Goal: Find specific page/section: Find specific page/section

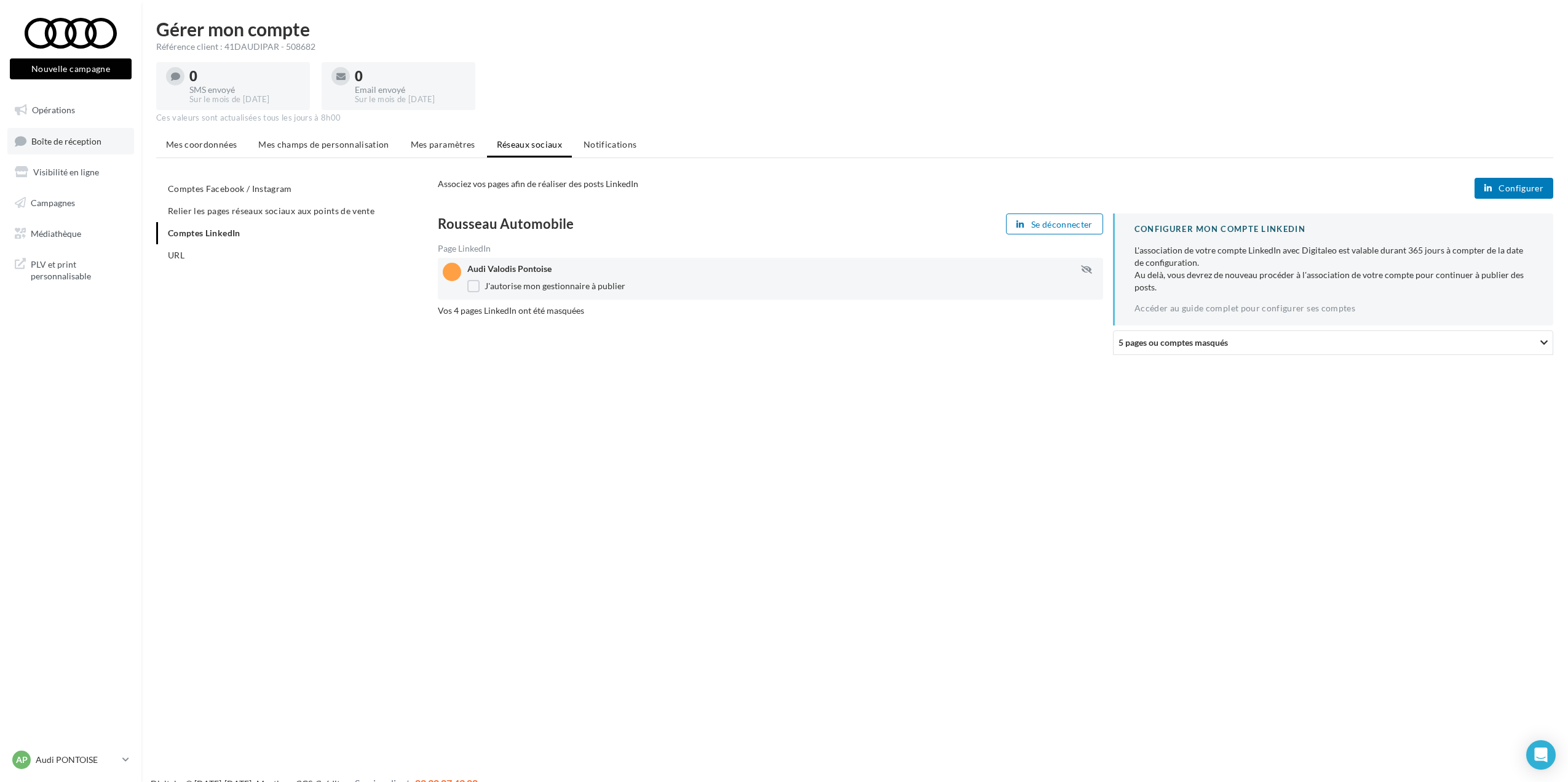
click at [77, 144] on span "Boîte de réception" at bounding box center [66, 141] width 70 height 10
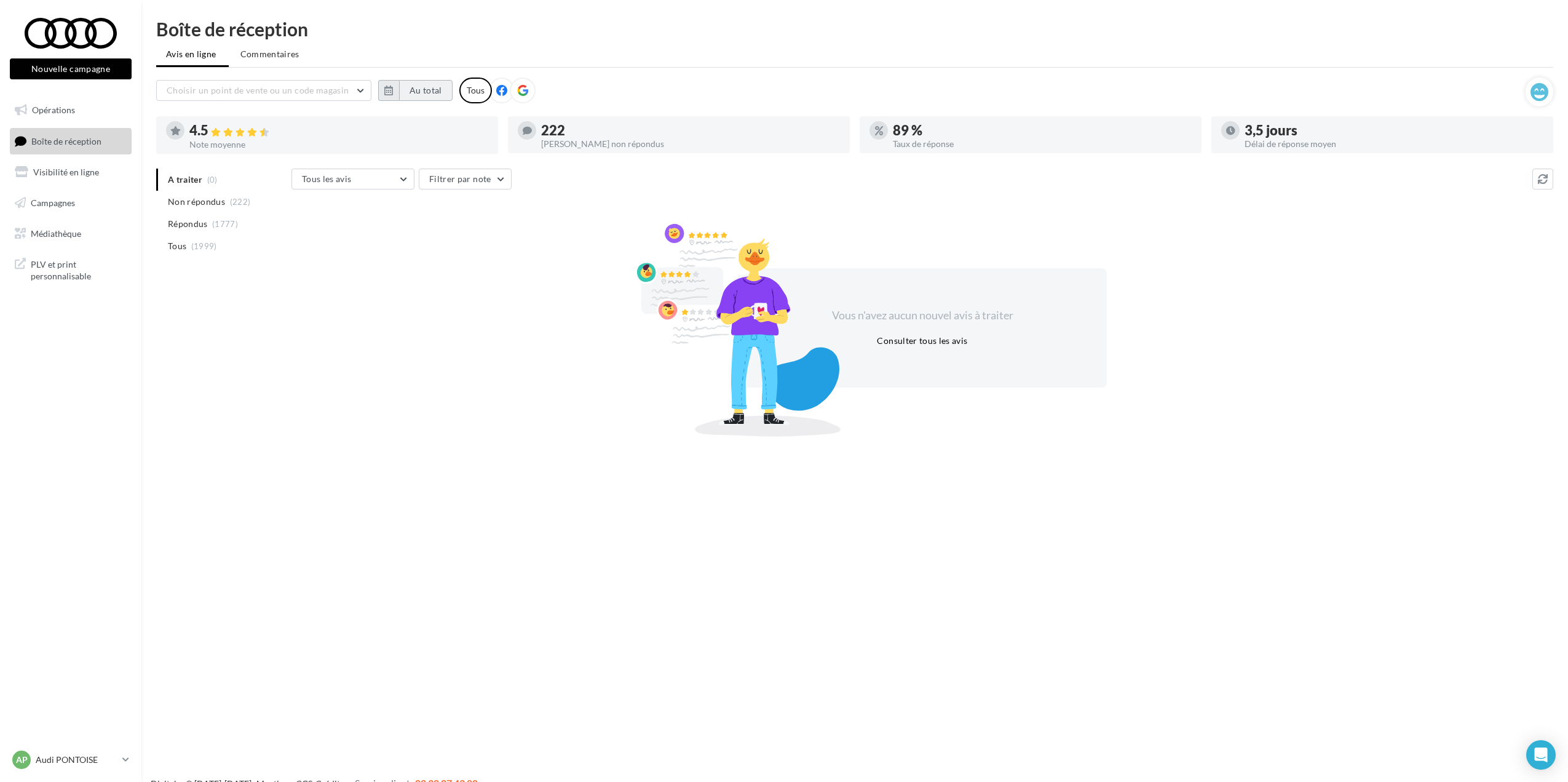
click at [436, 90] on button "Au total" at bounding box center [426, 90] width 53 height 21
click at [392, 126] on button "button" at bounding box center [394, 125] width 10 height 17
click at [423, 164] on button "1" at bounding box center [420, 164] width 19 height 19
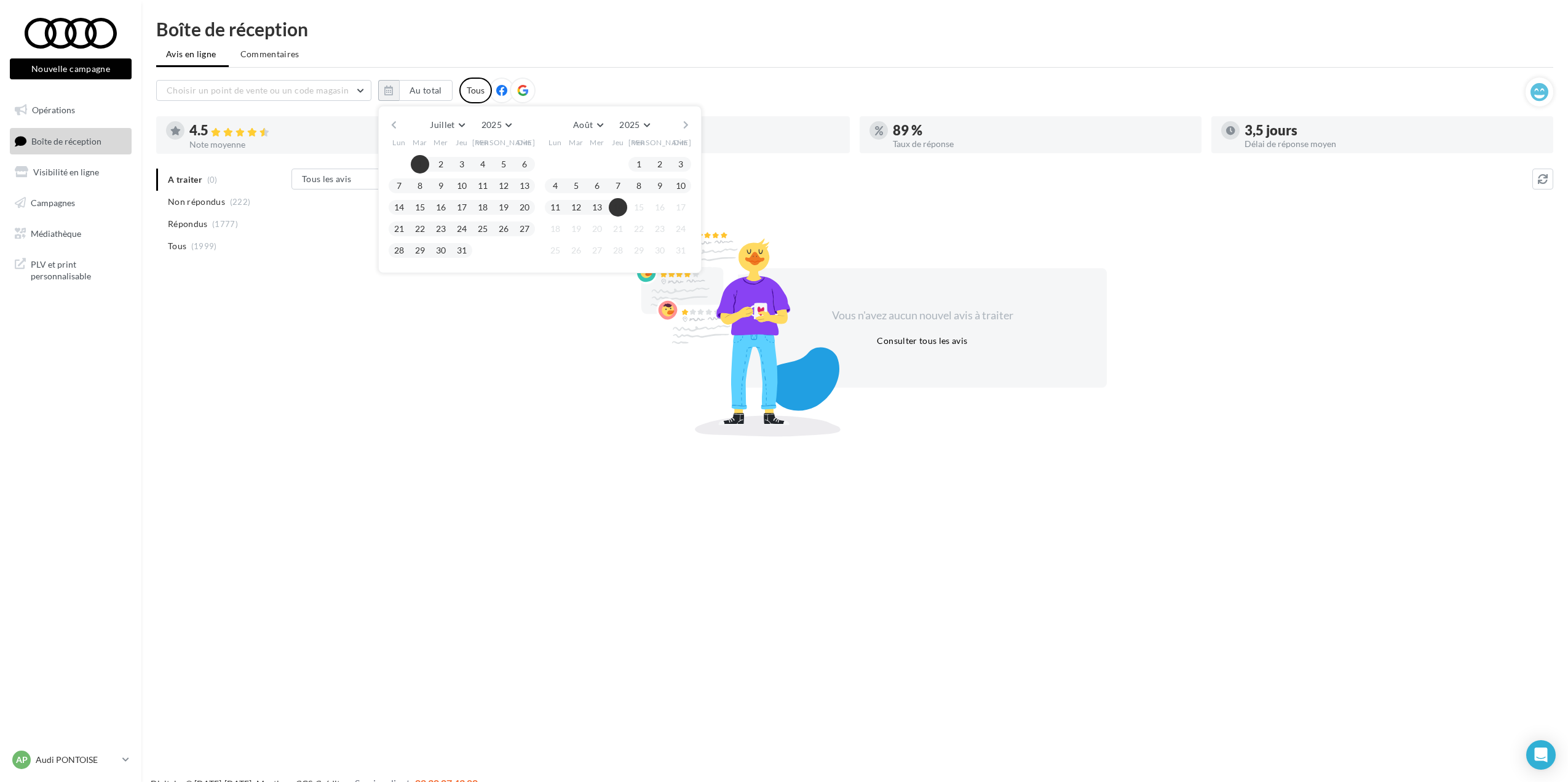
click at [619, 208] on button "14" at bounding box center [618, 208] width 19 height 19
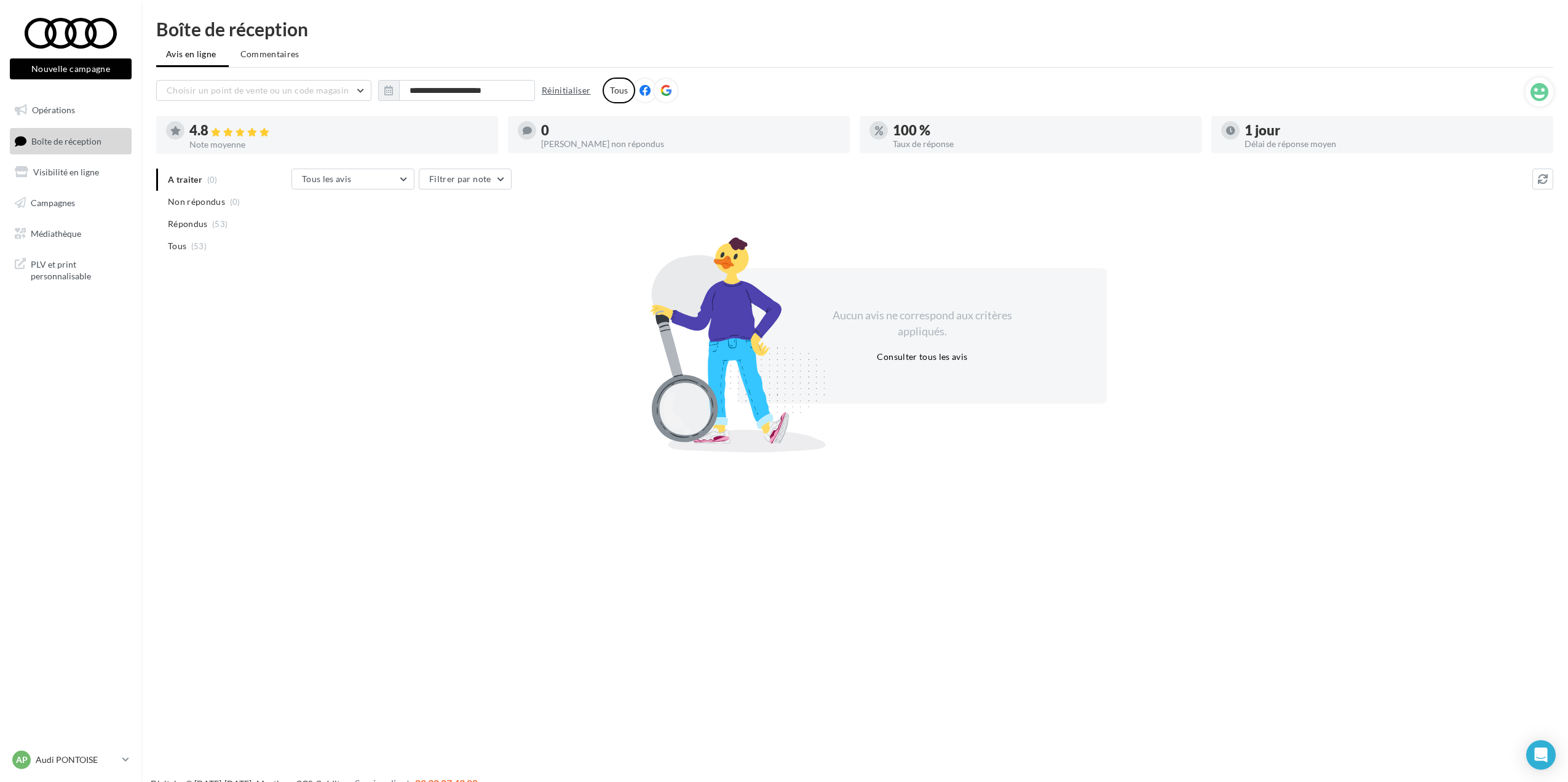
click at [558, 89] on button "Réinitialiser" at bounding box center [566, 90] width 59 height 14
